Goal: Entertainment & Leisure: Consume media (video, audio)

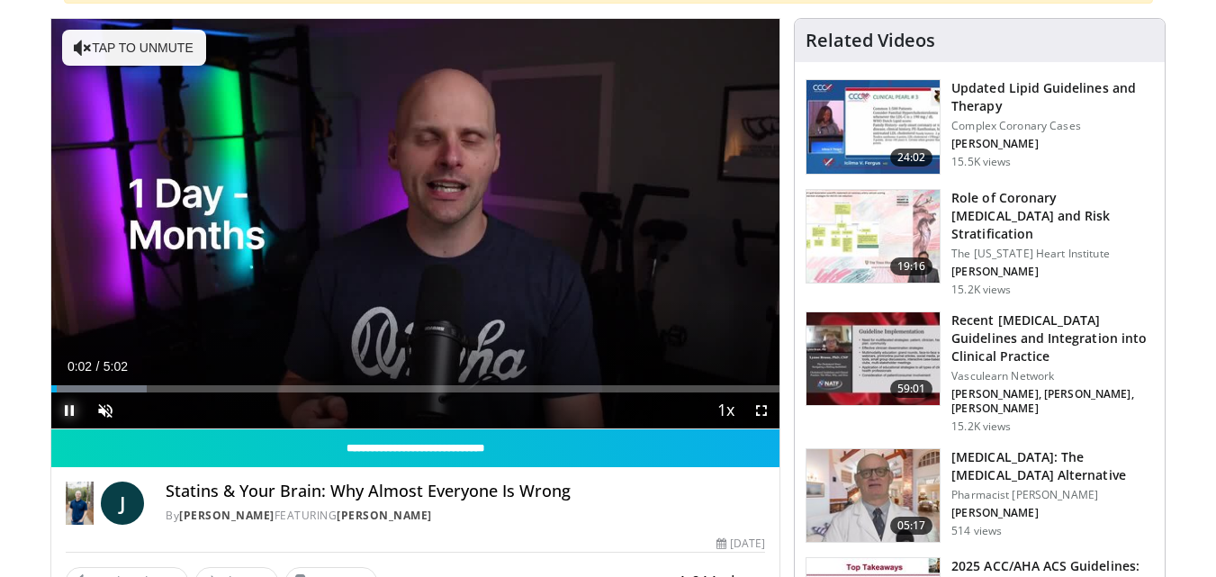
click at [66, 411] on span "Video Player" at bounding box center [69, 410] width 36 height 36
